Goal: Task Accomplishment & Management: Manage account settings

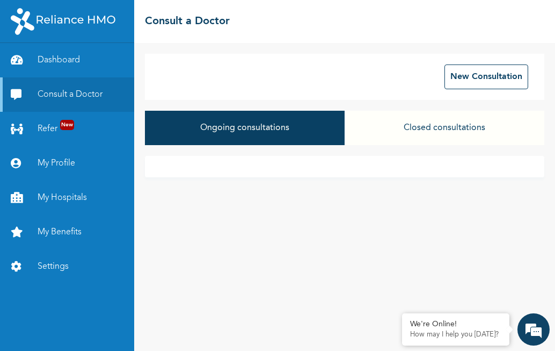
click at [405, 127] on button "Closed consultations" at bounding box center [445, 128] width 200 height 34
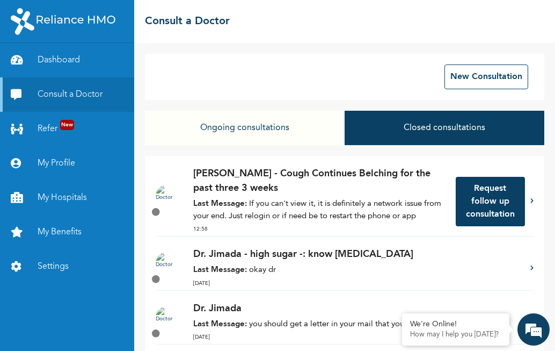
click at [493, 198] on button "Request follow up consultation" at bounding box center [490, 201] width 69 height 49
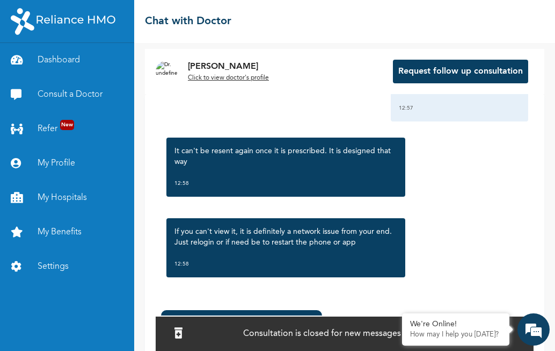
scroll to position [716, 0]
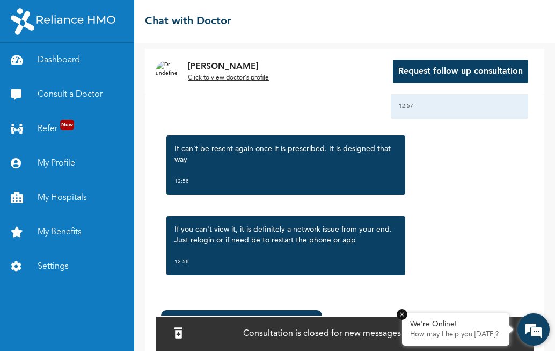
click at [428, 320] on div "We're Online!" at bounding box center [455, 323] width 91 height 9
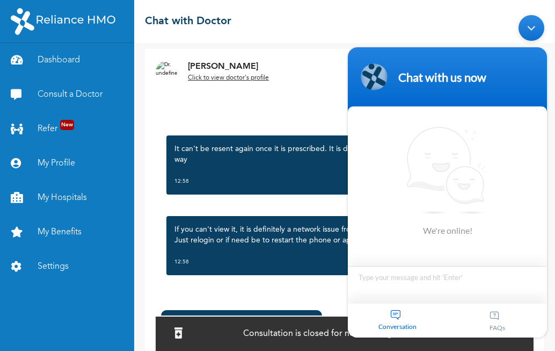
click at [501, 84] on div "Chat with us now" at bounding box center [447, 76] width 186 height 27
click at [327, 286] on div "[DATE] Cough Continues Belching for the past three 3 weeks 12:42 Good afternoon…" at bounding box center [345, 199] width 378 height 210
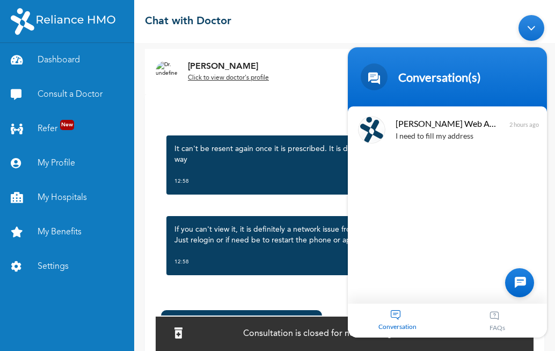
click at [337, 298] on div "[DATE] Cough Continues Belching for the past three 3 weeks 12:42 Good afternoon…" at bounding box center [345, 199] width 378 height 210
click at [327, 321] on div "Consultation is closed for new messages at this time" at bounding box center [345, 332] width 378 height 35
click at [303, 75] on div "[PERSON_NAME] to view doctor's profile Request follow up consultation" at bounding box center [344, 71] width 399 height 45
click at [273, 86] on div "[PERSON_NAME] to view doctor's profile Request follow up consultation" at bounding box center [344, 71] width 399 height 45
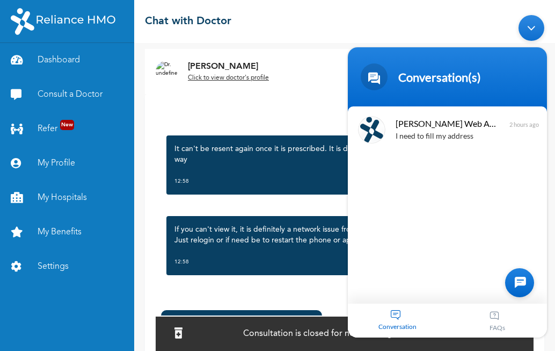
click at [273, 86] on div "[PERSON_NAME] to view doctor's profile Request follow up consultation" at bounding box center [344, 71] width 399 height 45
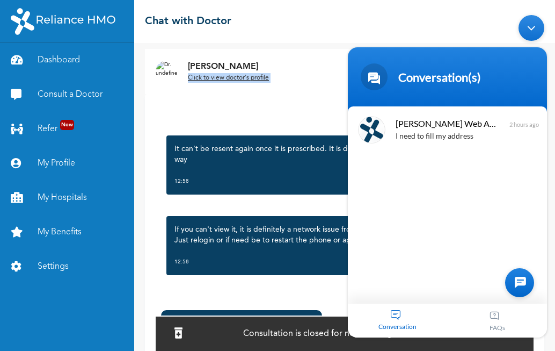
click at [273, 86] on div "[PERSON_NAME] to view doctor's profile Request follow up consultation" at bounding box center [344, 71] width 399 height 45
click at [58, 60] on link "Dashboard" at bounding box center [67, 60] width 134 height 34
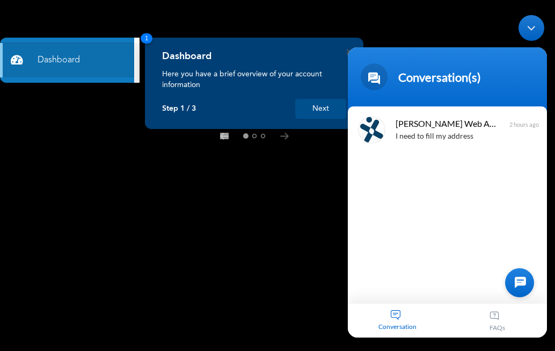
click at [536, 29] on div "Minimize live chat window" at bounding box center [532, 27] width 26 height 26
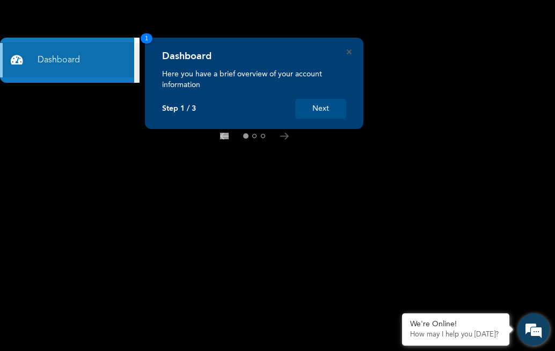
click at [534, 326] on em at bounding box center [533, 329] width 29 height 29
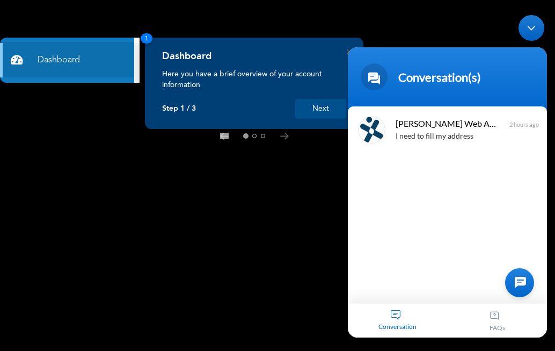
click at [259, 256] on rect at bounding box center [277, 175] width 555 height 351
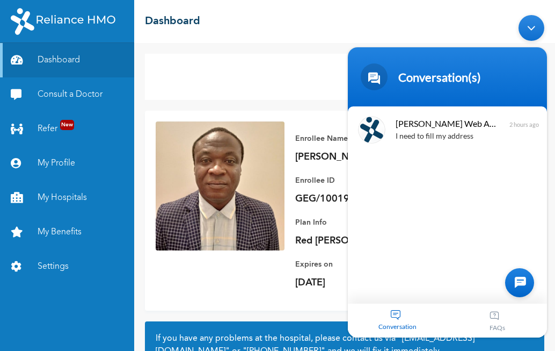
click at [534, 30] on div "Minimize live chat window" at bounding box center [532, 27] width 26 height 26
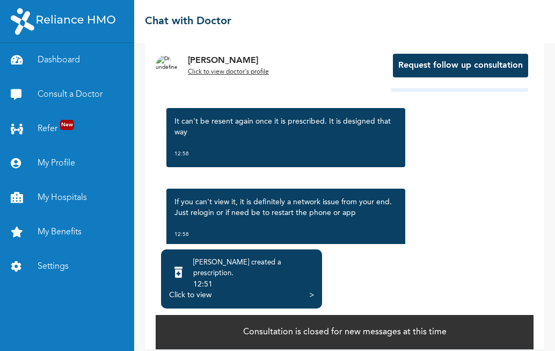
scroll to position [667, 0]
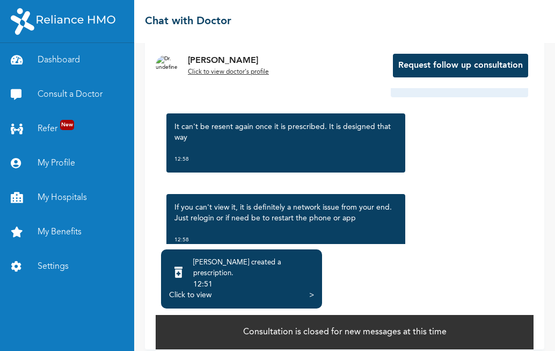
click at [311, 289] on div ">" at bounding box center [311, 294] width 5 height 11
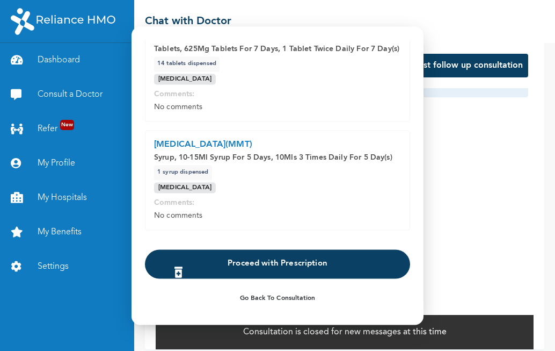
scroll to position [193, 0]
click at [276, 270] on button "Proceed with Prescription" at bounding box center [277, 263] width 265 height 29
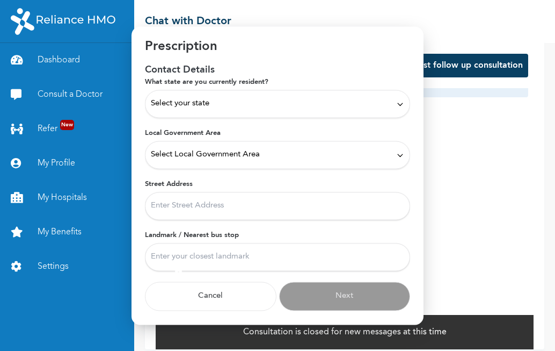
scroll to position [21, 0]
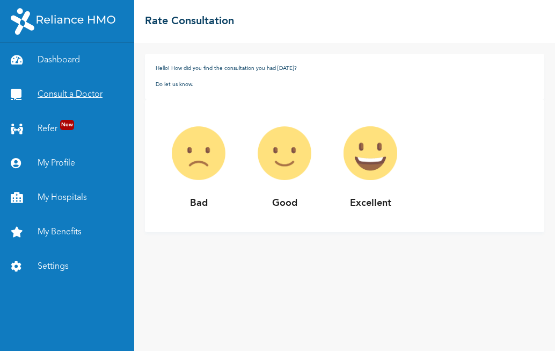
click at [92, 89] on link "Consult a Doctor" at bounding box center [67, 94] width 134 height 34
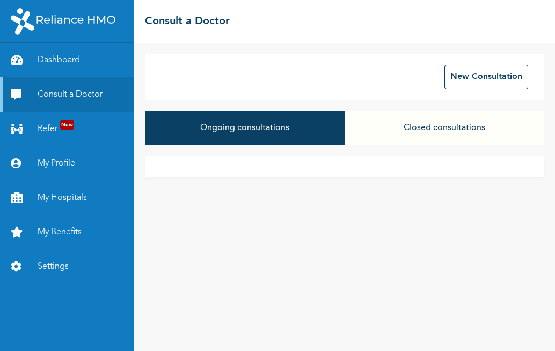
click at [444, 126] on button "Closed consultations" at bounding box center [445, 128] width 200 height 34
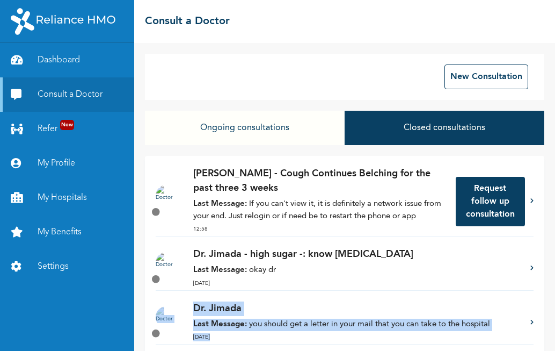
drag, startPoint x: 544, startPoint y: 301, endPoint x: 544, endPoint y: 323, distance: 22.0
click at [544, 323] on div "New Consultation Ongoing consultations Closed consultations [PERSON_NAME] - Cou…" at bounding box center [344, 197] width 421 height 308
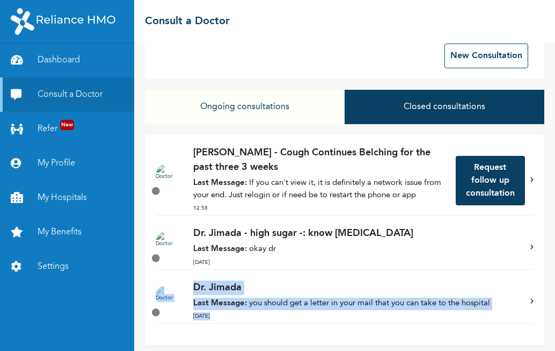
scroll to position [38, 0]
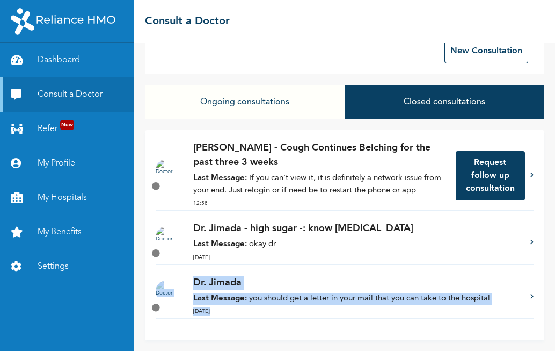
click at [312, 276] on p "Dr. Jimada" at bounding box center [356, 282] width 326 height 14
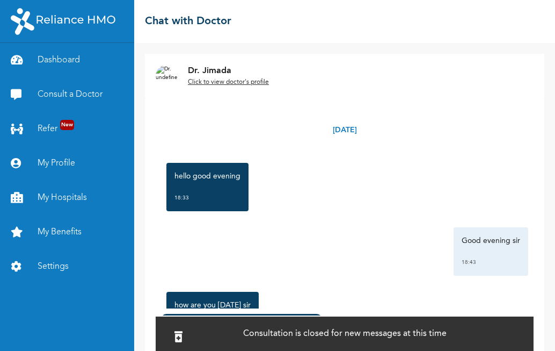
scroll to position [55, 0]
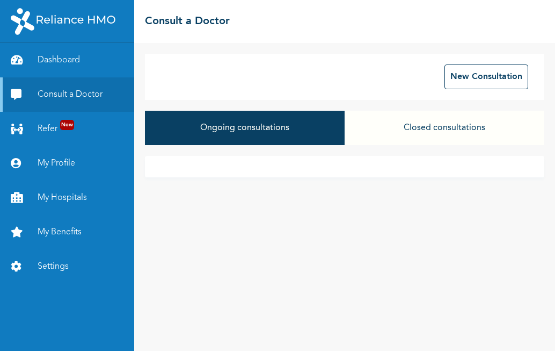
click at [186, 74] on div "New Consultation" at bounding box center [344, 77] width 399 height 46
click at [440, 132] on button "Closed consultations" at bounding box center [445, 128] width 200 height 34
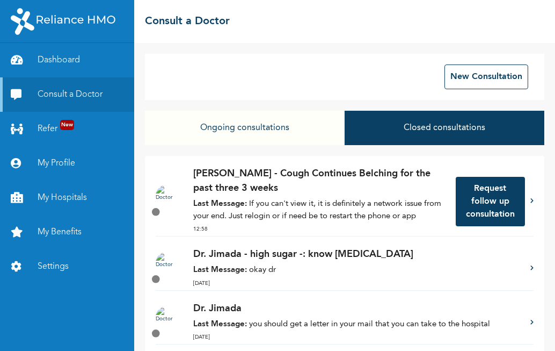
scroll to position [38, 0]
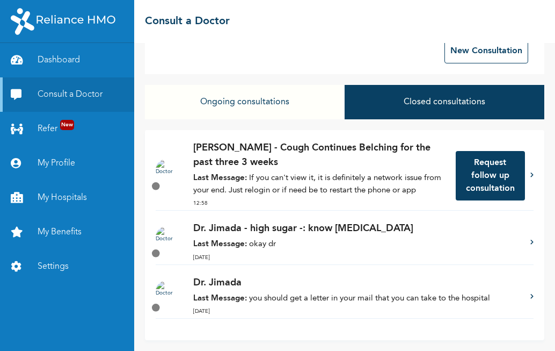
click at [478, 89] on button "Closed consultations" at bounding box center [445, 102] width 200 height 34
click at [463, 96] on button "Closed consultations" at bounding box center [445, 102] width 200 height 34
click at [530, 172] on icon at bounding box center [531, 174] width 3 height 5
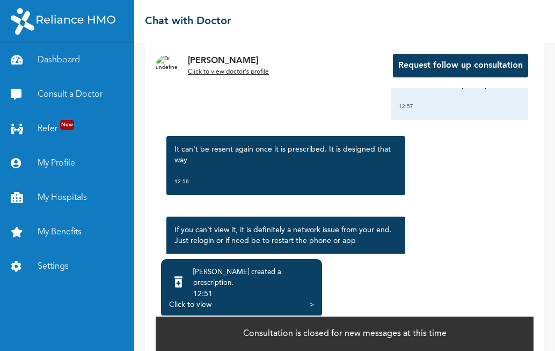
scroll to position [716, 0]
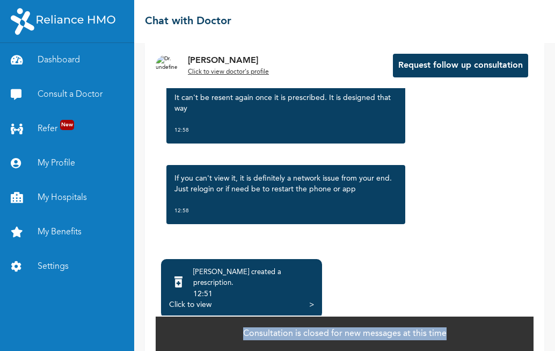
drag, startPoint x: 545, startPoint y: 309, endPoint x: 550, endPoint y: 327, distance: 18.4
click at [550, 327] on div "Dr. Orji Click to view doctor's profile Request follow up consultation Friday, …" at bounding box center [344, 197] width 421 height 308
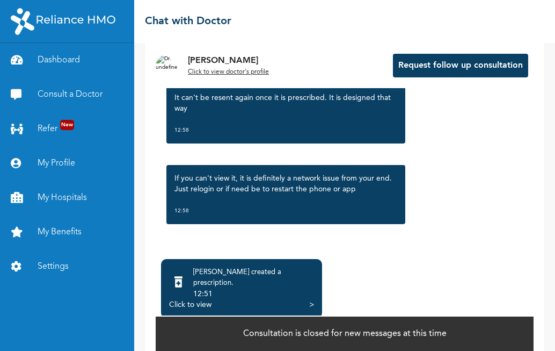
click at [196, 299] on div "Click to view" at bounding box center [190, 304] width 42 height 11
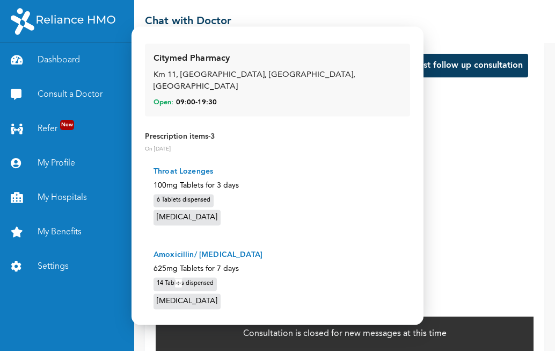
scroll to position [205, 0]
